Goal: Task Accomplishment & Management: Manage account settings

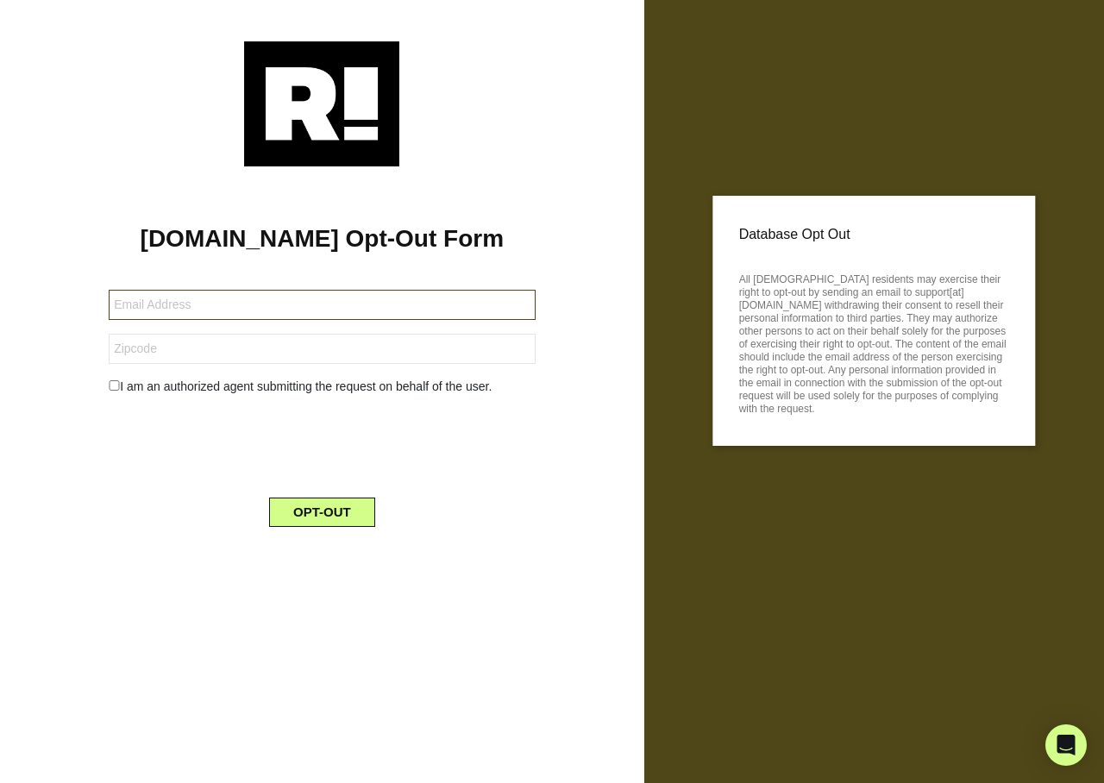
type input "[EMAIL_ADDRESS][DOMAIN_NAME]"
type input "91910"
type input "jamesbfazio@yahoo.com"
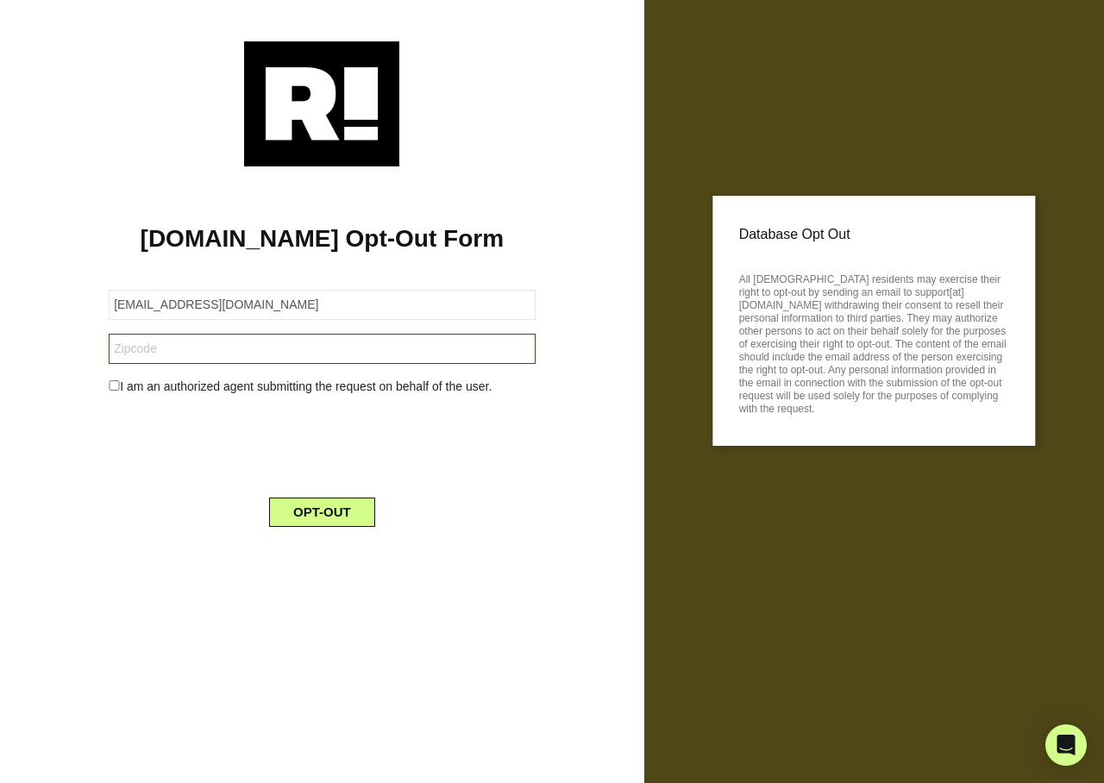
type input "33068"
